Goal: Information Seeking & Learning: Stay updated

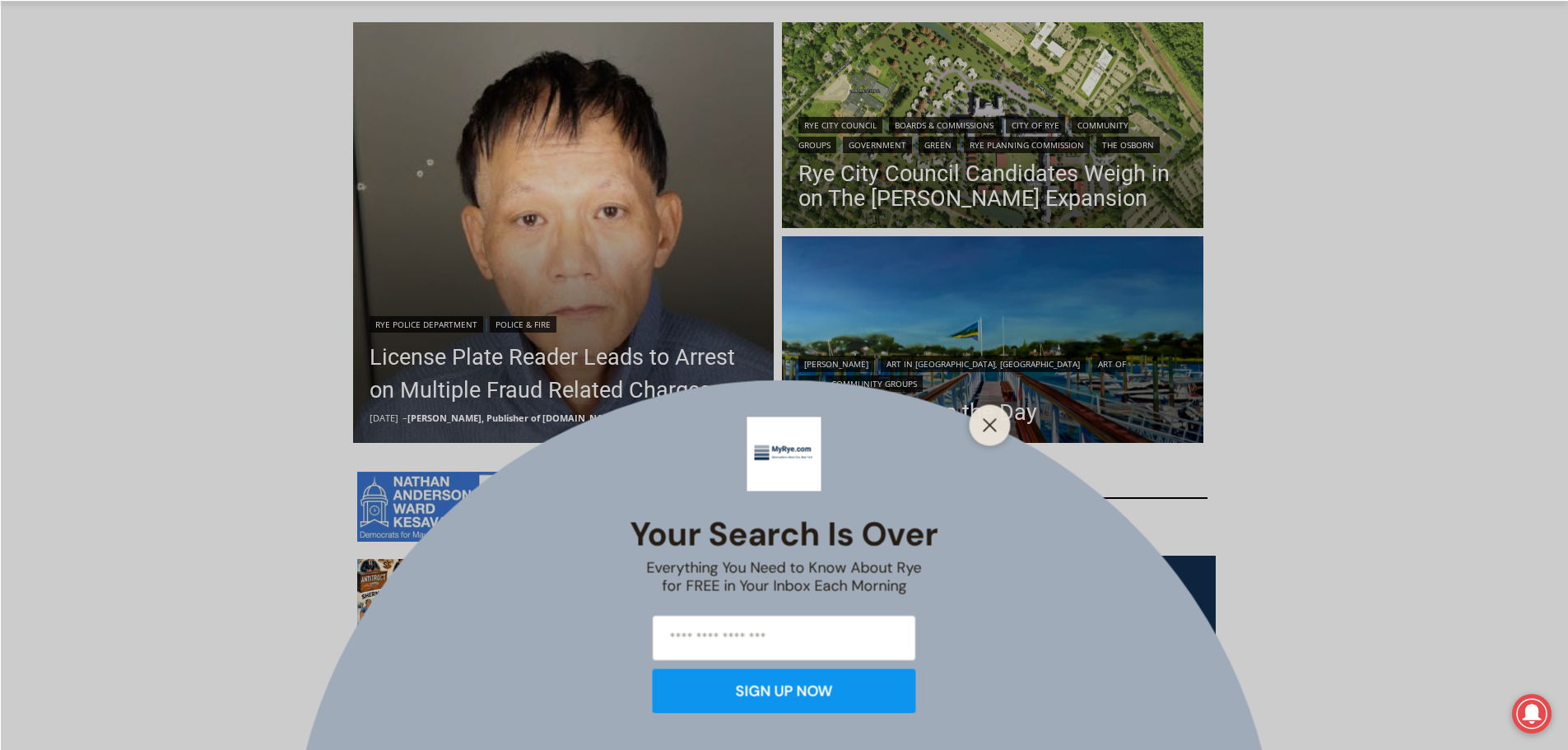
scroll to position [576, 0]
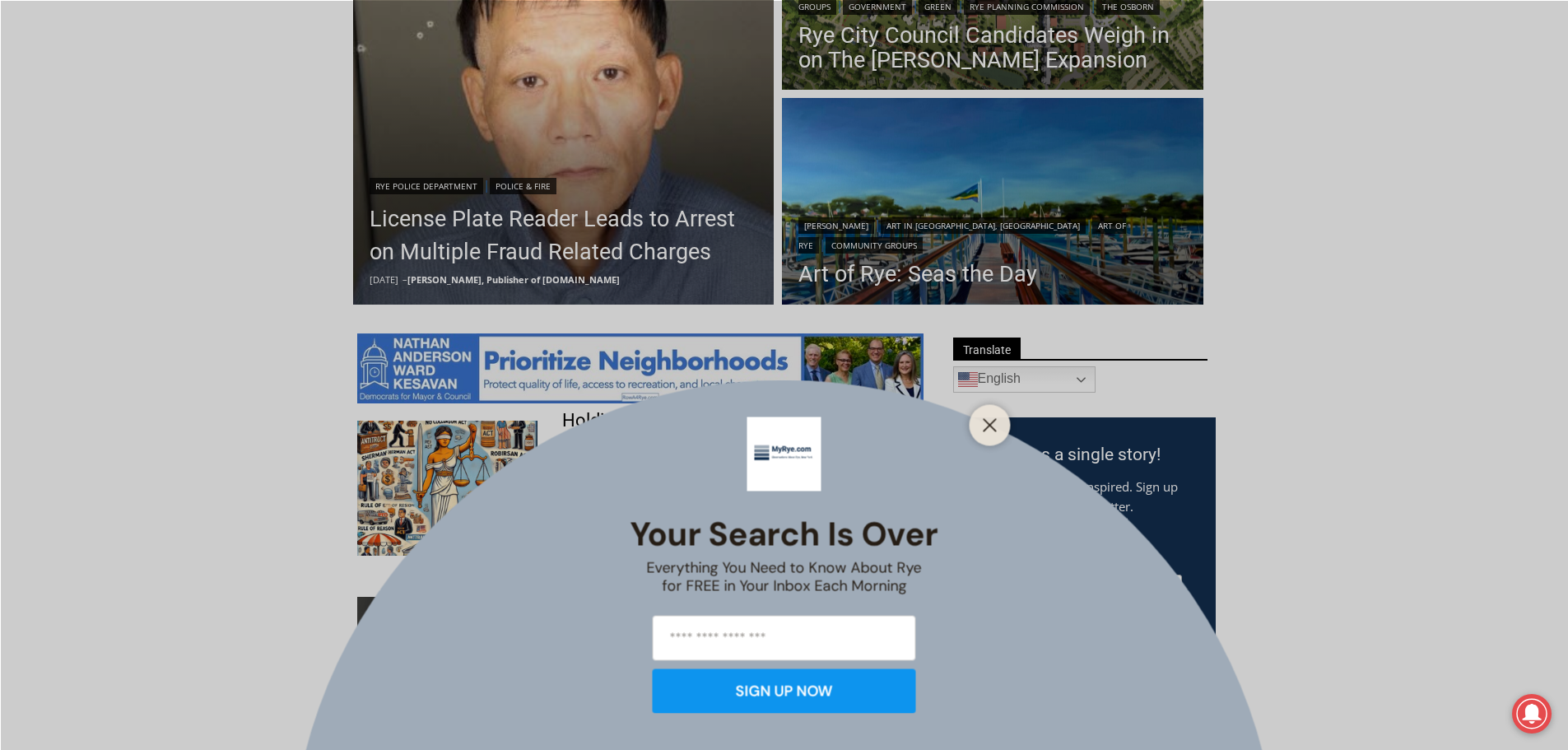
click at [599, 219] on div "Your Search is Over Everything You Need to Know About Rye for FREE in Your Inbo…" at bounding box center [784, 375] width 1568 height 750
click at [598, 219] on div "Your Search is Over Everything You Need to Know About Rye for FREE in Your Inbo…" at bounding box center [784, 375] width 1568 height 750
click at [992, 423] on icon "Close" at bounding box center [990, 424] width 14 height 14
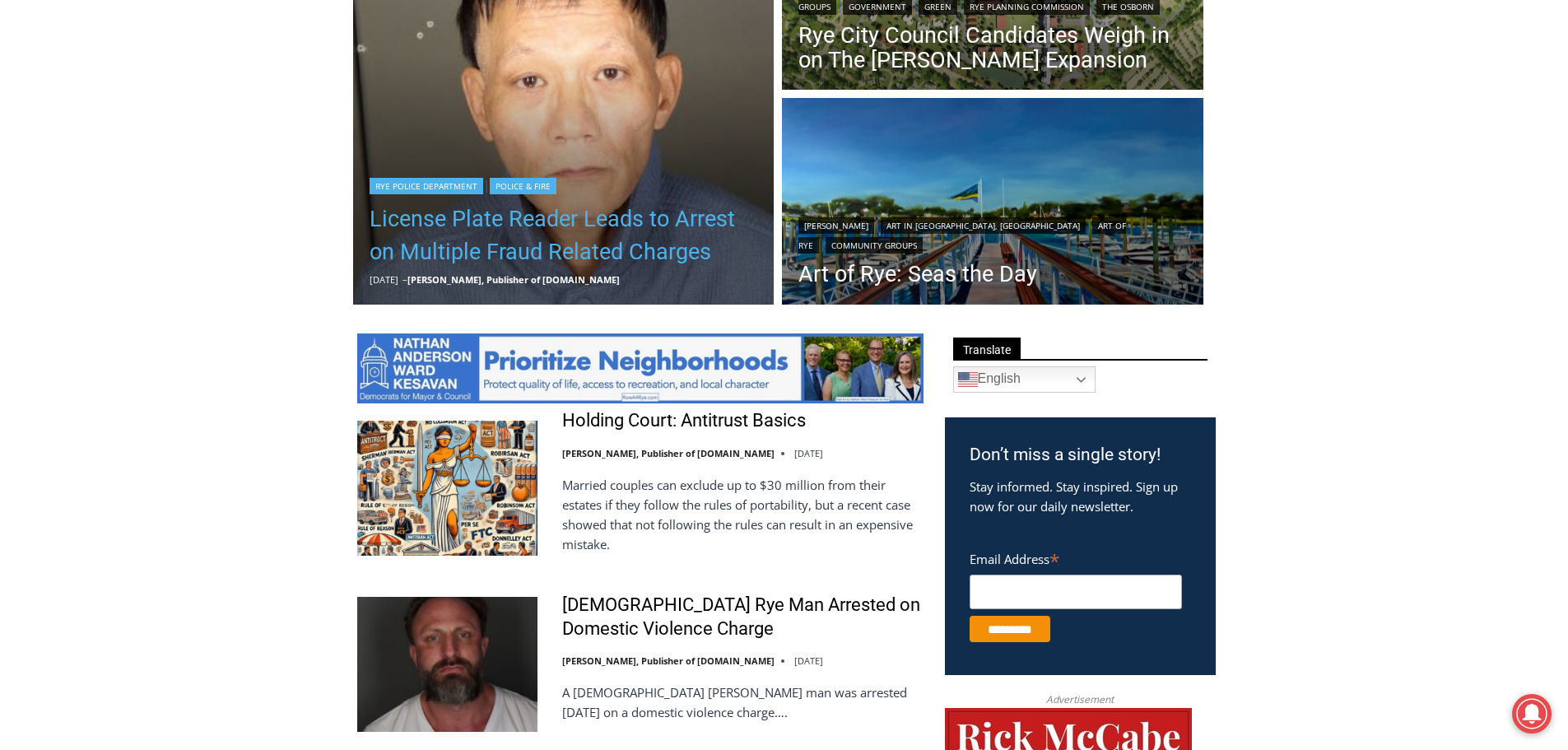
click at [552, 251] on link "License Plate Reader Leads to Arrest on Multiple Fraud Related Charges" at bounding box center [564, 235] width 389 height 66
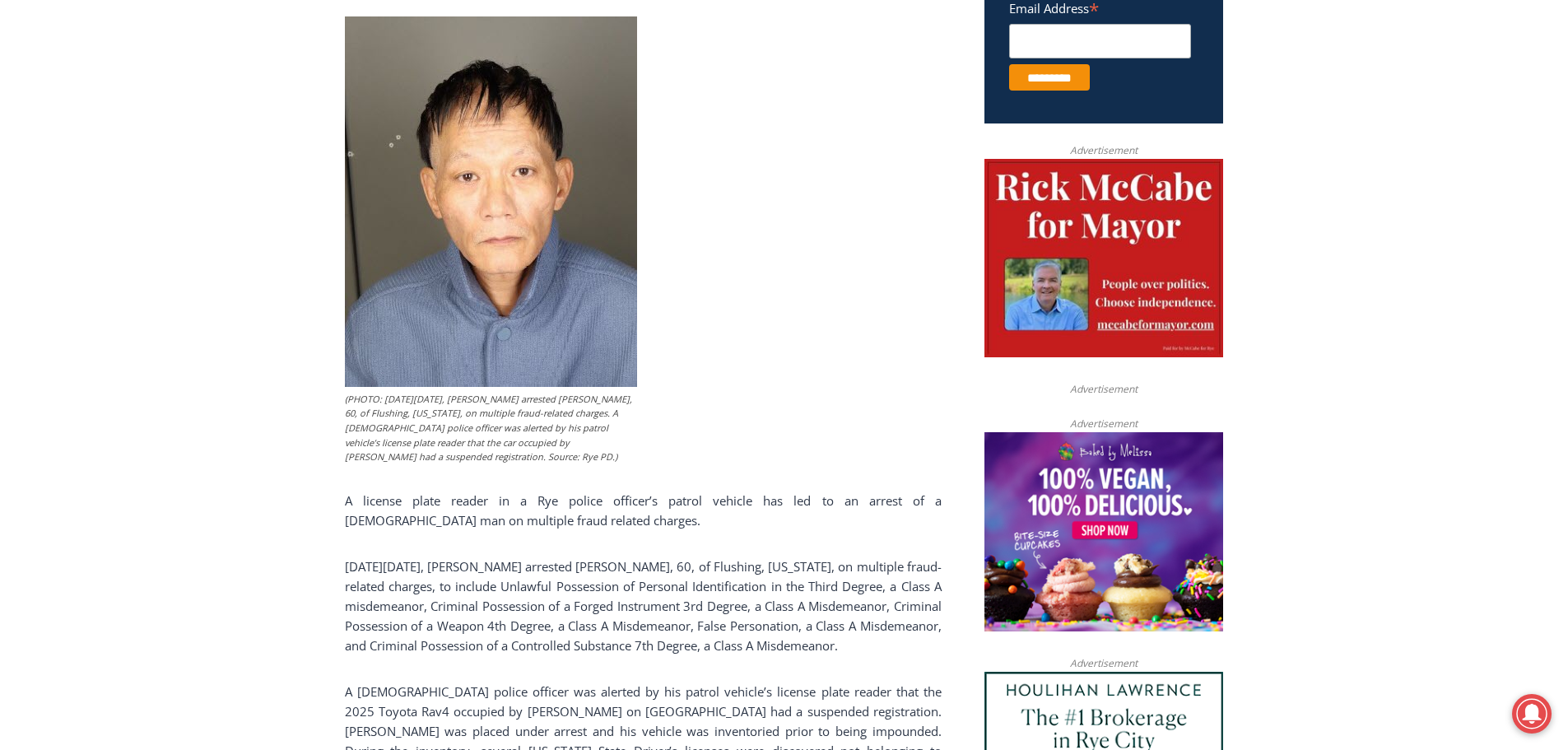
scroll to position [629, 0]
